Goal: Task Accomplishment & Management: Complete application form

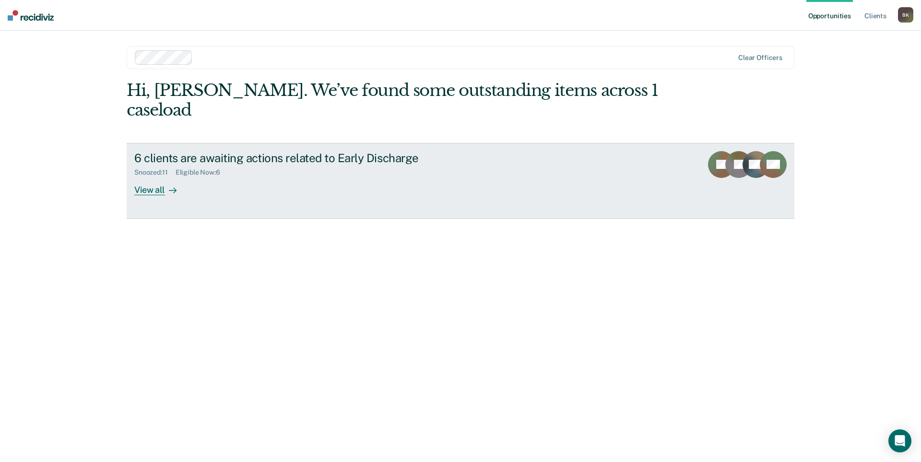
click at [310, 151] on div "6 clients are awaiting actions related to Early Discharge" at bounding box center [302, 158] width 337 height 14
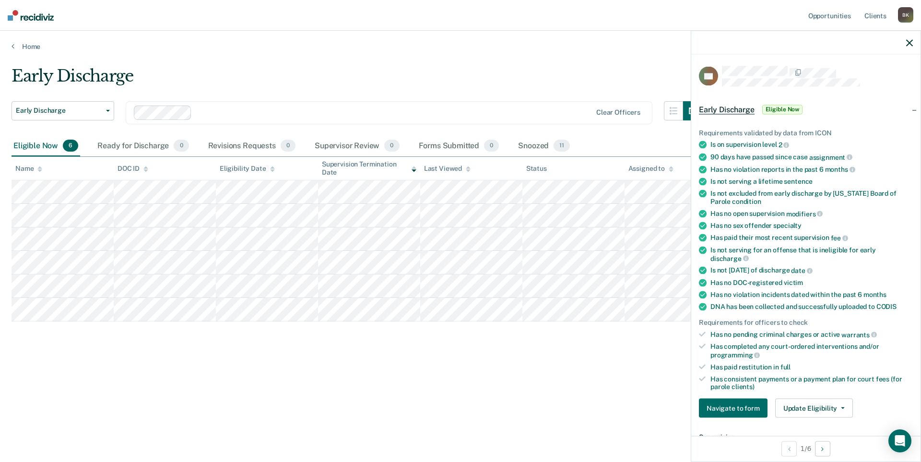
scroll to position [48, 0]
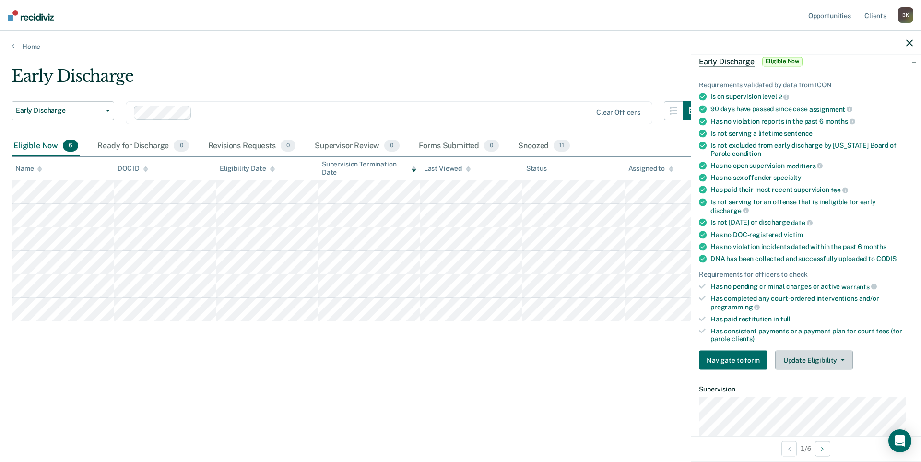
click at [814, 356] on button "Update Eligibility" at bounding box center [814, 360] width 78 height 19
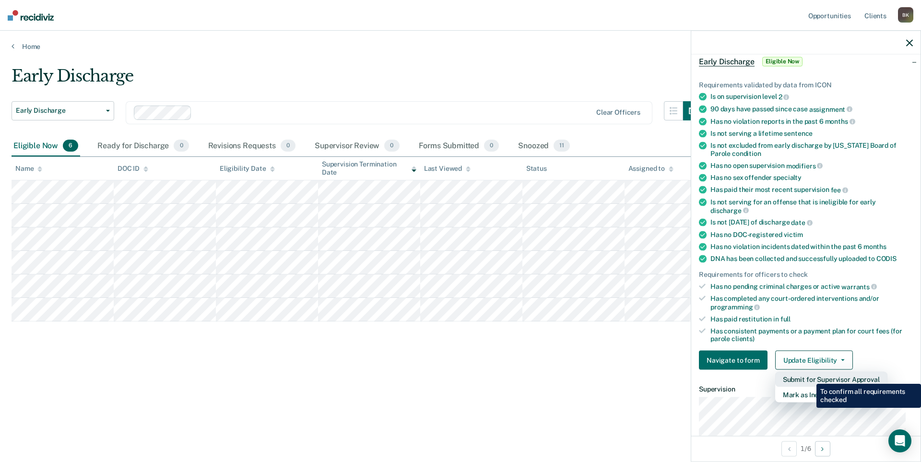
click at [809, 376] on button "Submit for Supervisor Approval" at bounding box center [831, 379] width 112 height 15
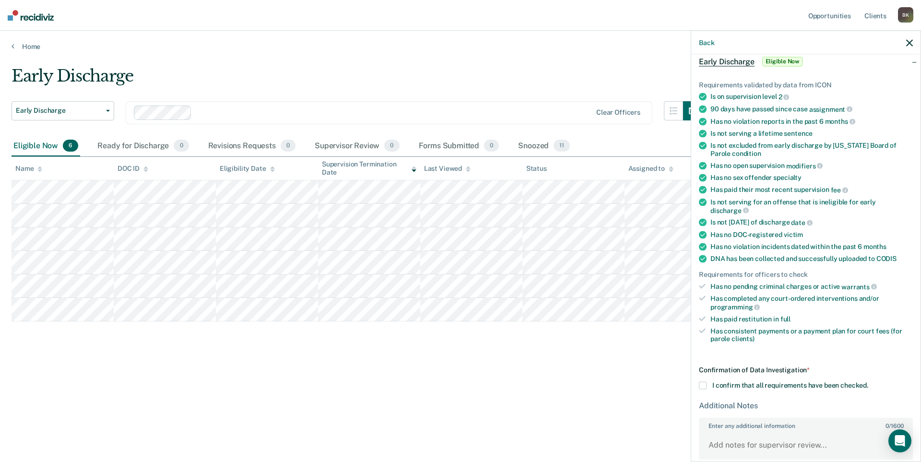
click at [701, 385] on span at bounding box center [703, 386] width 8 height 8
click at [868, 382] on input "I confirm that all requirements have been checked." at bounding box center [868, 382] width 0 height 0
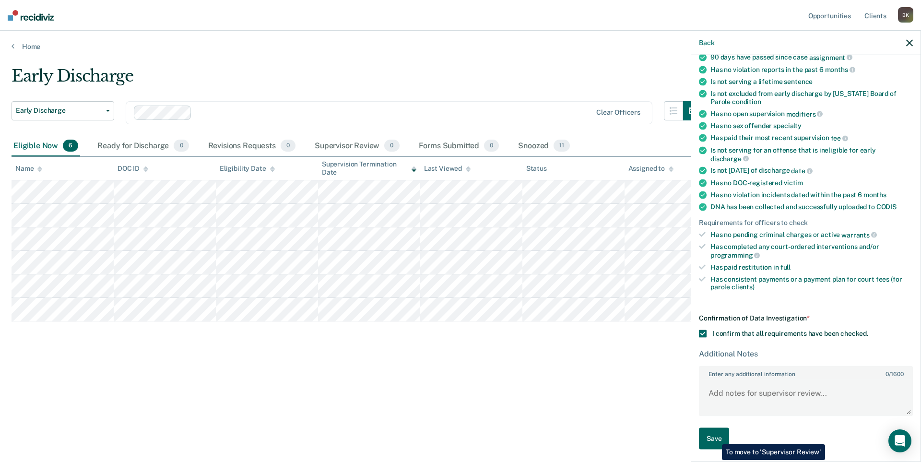
click at [715, 437] on button "Save" at bounding box center [714, 438] width 30 height 22
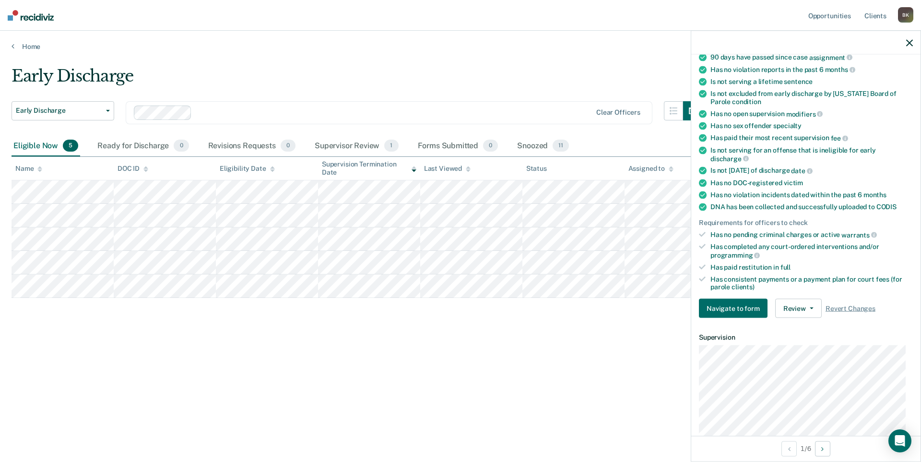
click at [907, 42] on icon "button" at bounding box center [909, 42] width 7 height 7
